Goal: Task Accomplishment & Management: Use online tool/utility

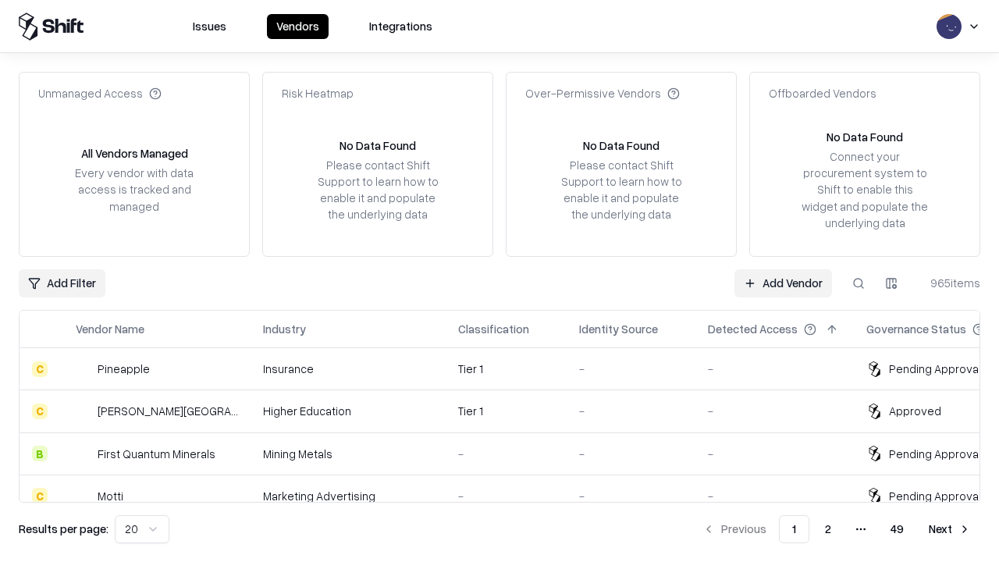
click at [783, 283] on link "Add Vendor" at bounding box center [784, 283] width 98 height 28
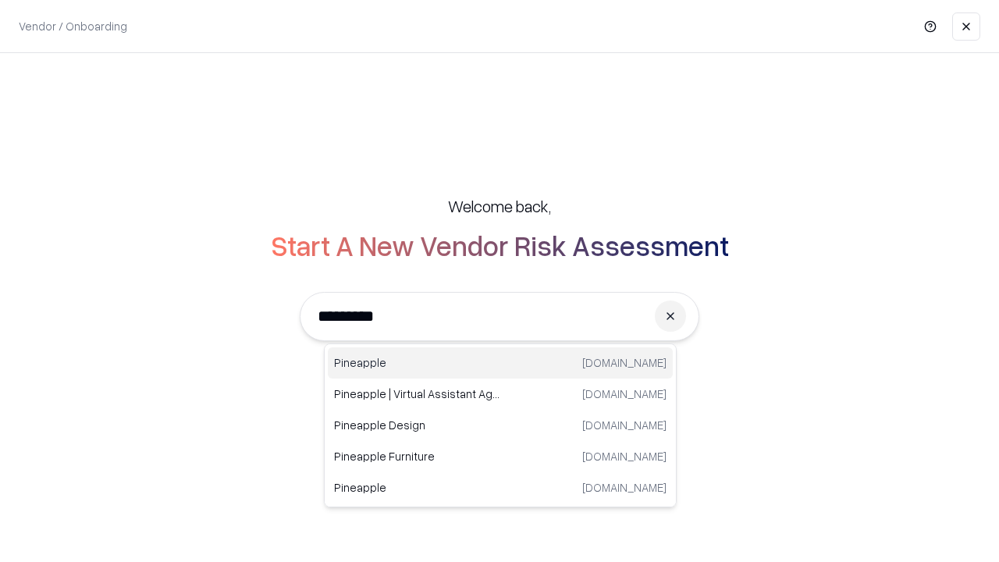
click at [500, 363] on div "Pineapple [DOMAIN_NAME]" at bounding box center [500, 362] width 345 height 31
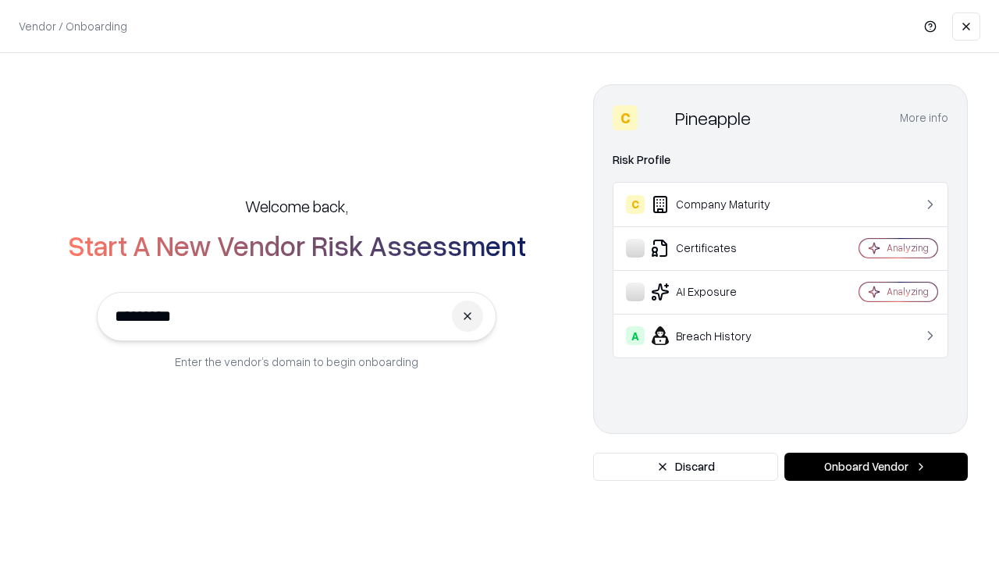
type input "*********"
click at [876, 467] on button "Onboard Vendor" at bounding box center [876, 467] width 183 height 28
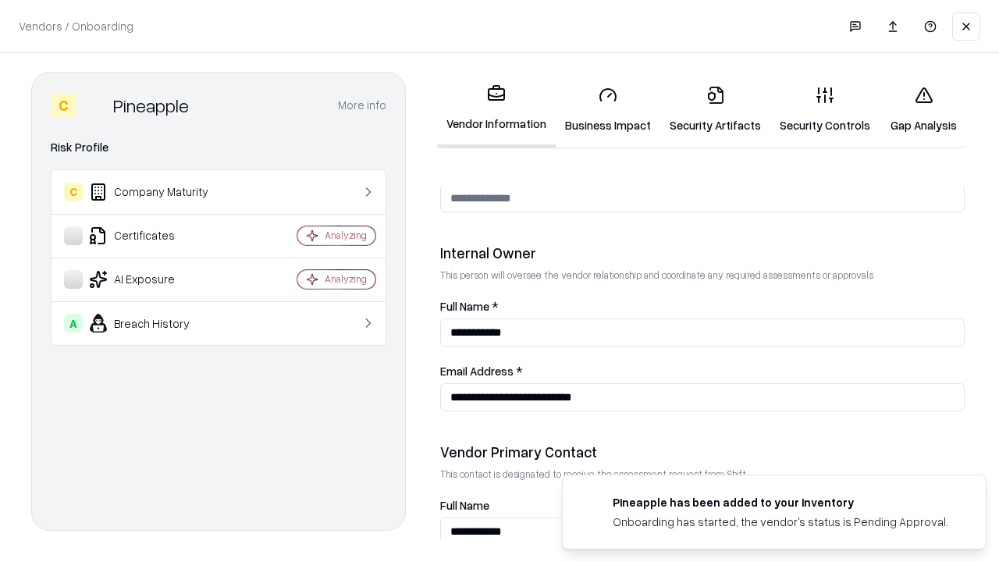
scroll to position [809, 0]
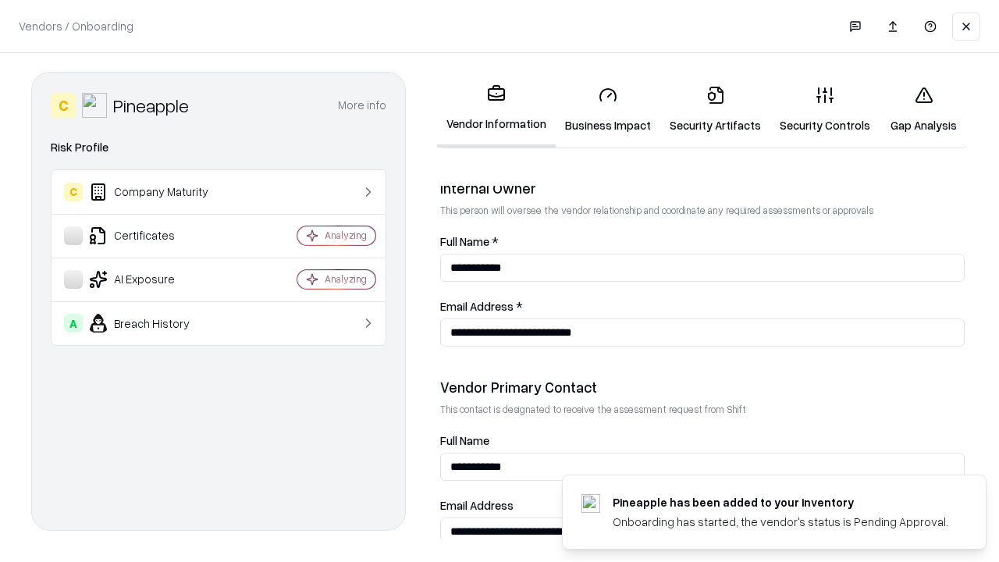
click at [924, 109] on link "Gap Analysis" at bounding box center [924, 109] width 88 height 73
